Goal: Task Accomplishment & Management: Manage account settings

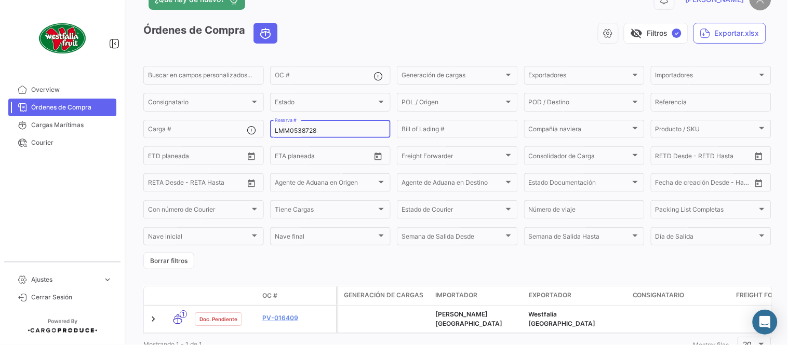
scroll to position [67, 0]
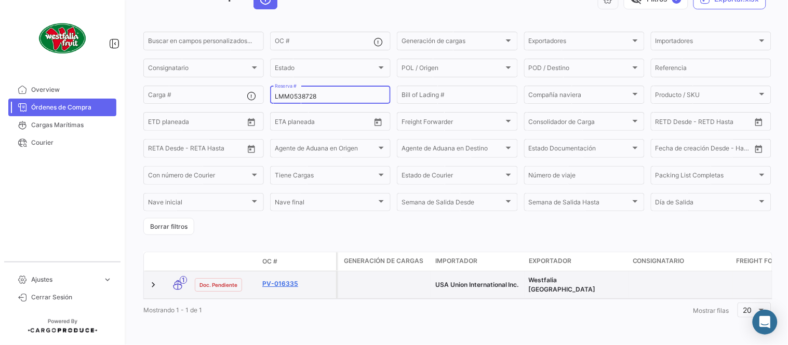
type input "LMM0538728"
click at [284, 280] on link "PV-016335" at bounding box center [297, 284] width 70 height 9
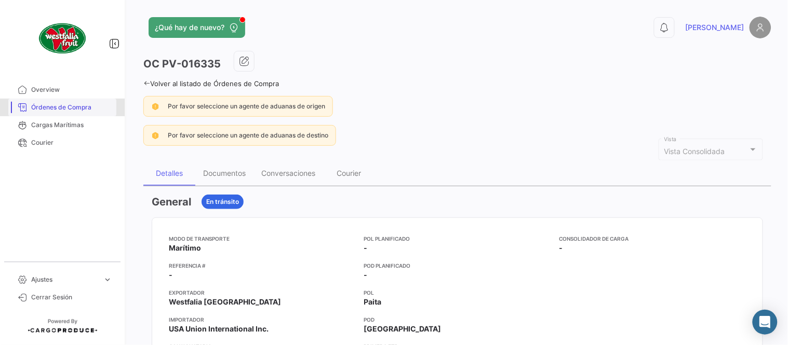
click at [73, 108] on span "Órdenes de Compra" at bounding box center [71, 107] width 81 height 9
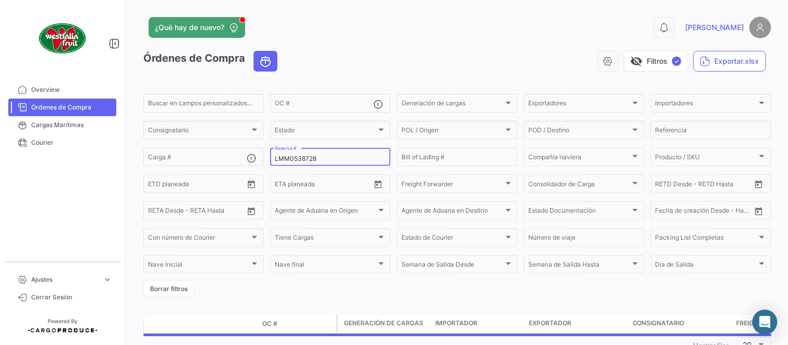
click at [317, 159] on input "LMM0538728" at bounding box center [330, 158] width 111 height 7
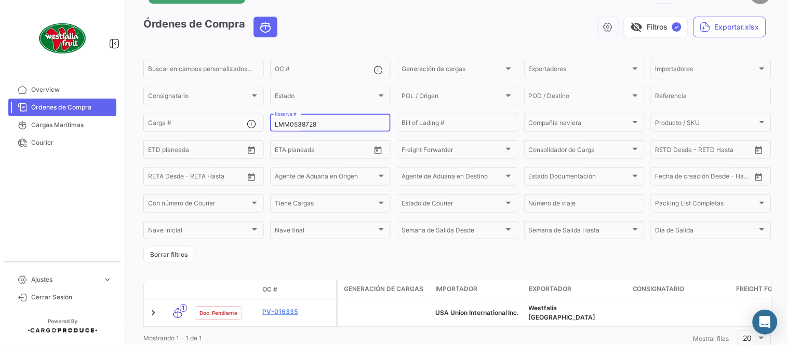
scroll to position [67, 0]
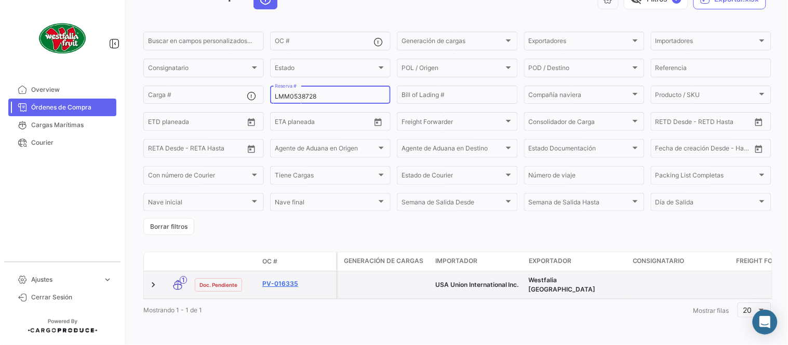
click at [284, 280] on link "PV-016335" at bounding box center [297, 284] width 70 height 9
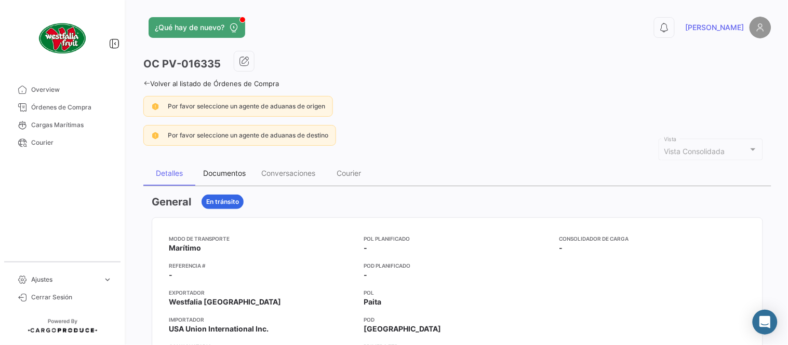
click at [210, 177] on div "Documentos" at bounding box center [224, 173] width 43 height 9
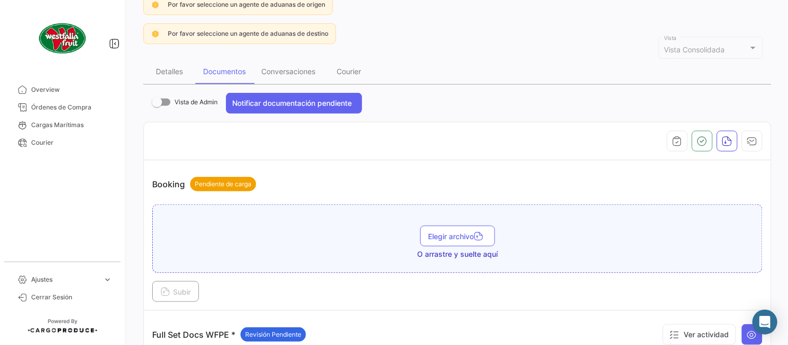
scroll to position [288, 0]
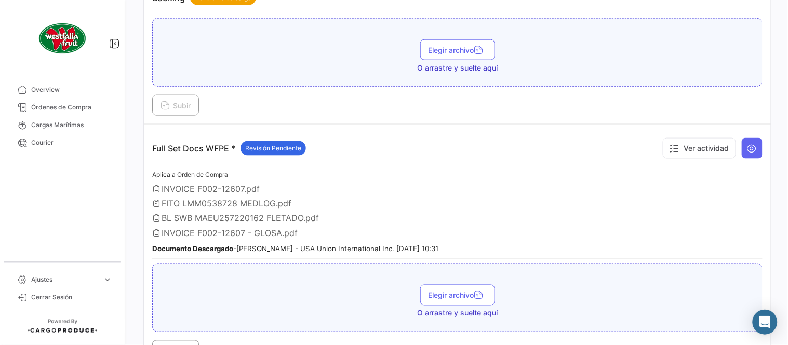
click at [281, 229] on span "INVOICE F002-12607 - GLOSA.pdf" at bounding box center [230, 234] width 136 height 10
click at [747, 147] on icon at bounding box center [752, 148] width 10 height 10
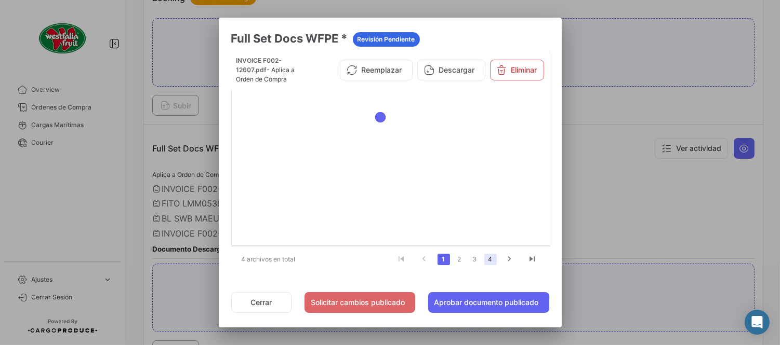
click at [492, 263] on link "4" at bounding box center [490, 259] width 12 height 11
click at [459, 262] on link "2" at bounding box center [459, 259] width 12 height 11
click at [475, 261] on link "3" at bounding box center [475, 259] width 12 height 11
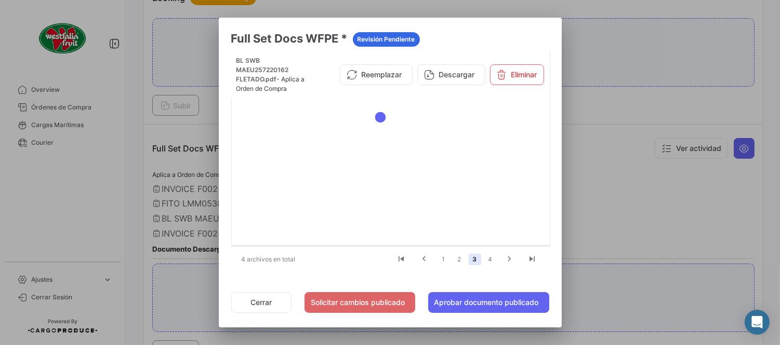
click at [481, 261] on link "3" at bounding box center [475, 259] width 12 height 11
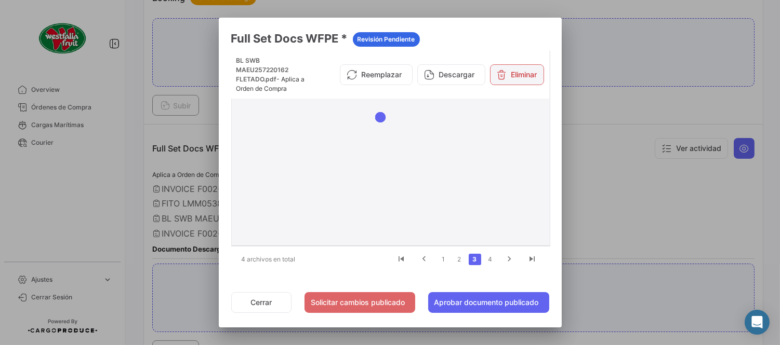
click at [505, 70] on icon at bounding box center [502, 75] width 10 height 10
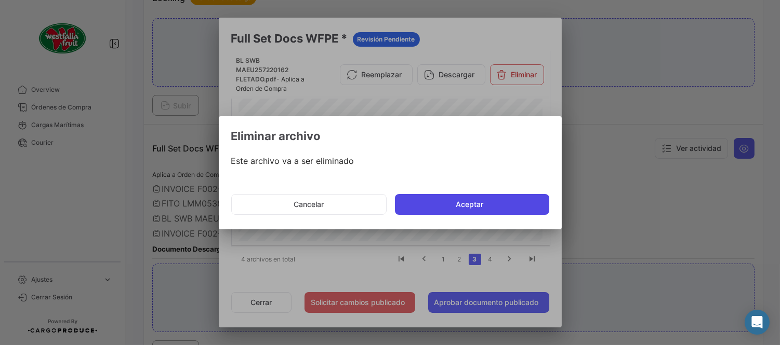
click at [461, 207] on button "Aceptar" at bounding box center [472, 204] width 154 height 21
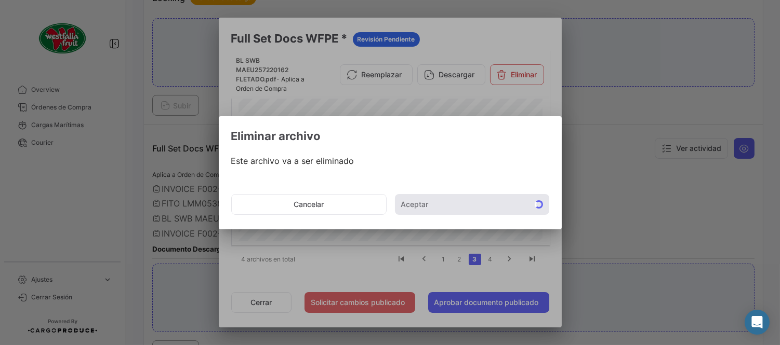
click at [175, 259] on body "Overview Órdenes de Compra Cargas Marítimas Courier Ajustes expand_more Plantil…" at bounding box center [390, 172] width 780 height 345
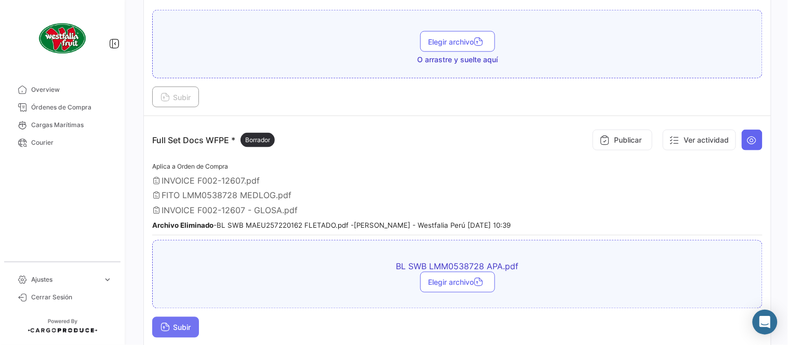
click at [185, 324] on span "Subir" at bounding box center [176, 328] width 30 height 9
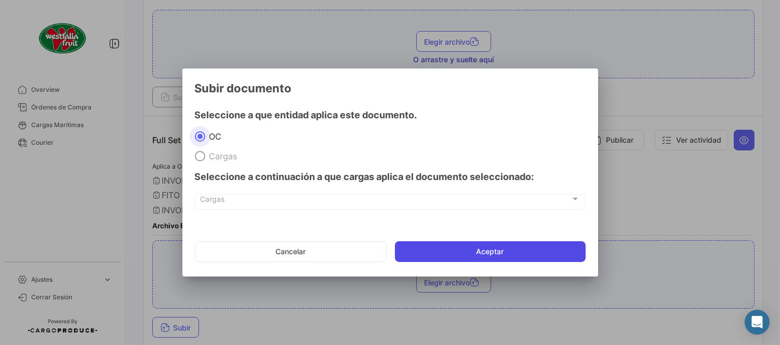
click at [495, 257] on button "Aceptar" at bounding box center [490, 252] width 191 height 21
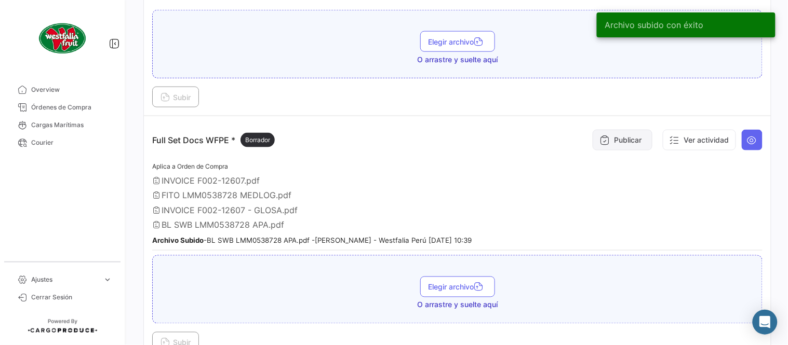
click at [622, 142] on button "Publicar" at bounding box center [623, 140] width 60 height 21
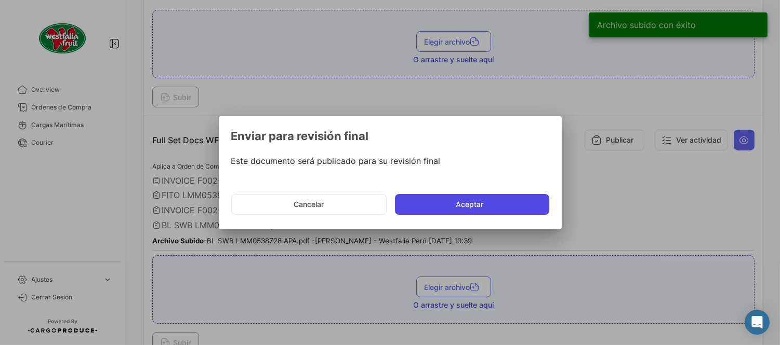
click at [417, 214] on button "Aceptar" at bounding box center [472, 204] width 154 height 21
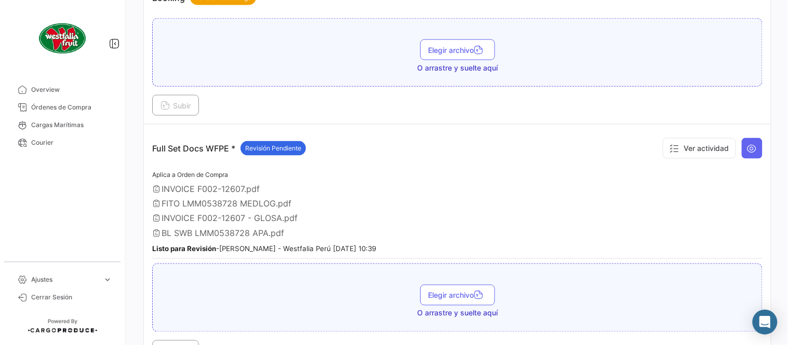
click at [660, 225] on div "Aplica a Orden de Compra INVOICE F002-12607.pdf FITO LMM0538728 MEDLOG.pdf INVO…" at bounding box center [457, 214] width 610 height 90
click at [224, 204] on span "FITO LMM0538728 MEDLOG.pdf" at bounding box center [227, 203] width 130 height 10
click at [335, 198] on div "FITO LMM0538728 MEDLOG.pdf" at bounding box center [457, 203] width 610 height 10
